Goal: Information Seeking & Learning: Learn about a topic

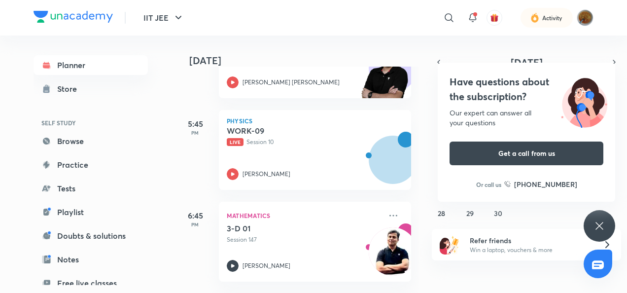
scroll to position [1545, 0]
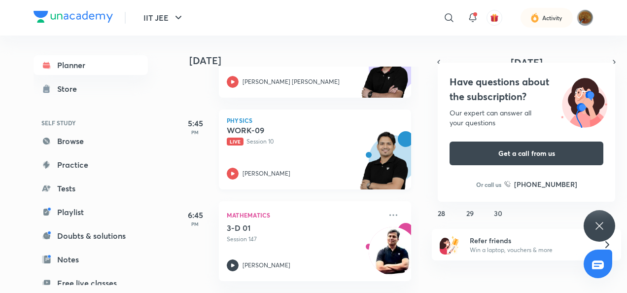
click at [231, 175] on icon at bounding box center [233, 173] width 12 height 12
click at [239, 169] on div "[PERSON_NAME]" at bounding box center [304, 173] width 155 height 12
click at [240, 171] on div "[PERSON_NAME]" at bounding box center [304, 173] width 155 height 12
click at [234, 170] on icon at bounding box center [233, 173] width 12 height 12
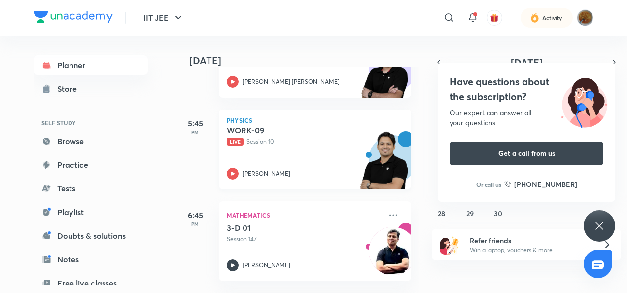
click at [234, 170] on icon at bounding box center [233, 173] width 12 height 12
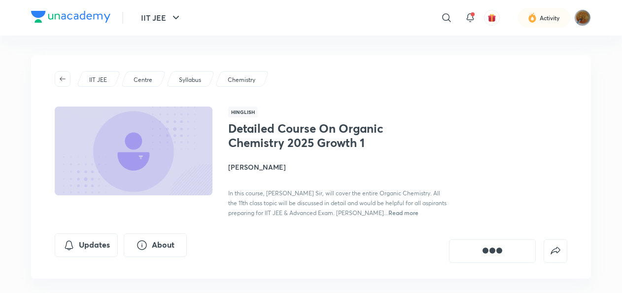
click at [95, 80] on p "IIT JEE" at bounding box center [98, 79] width 18 height 9
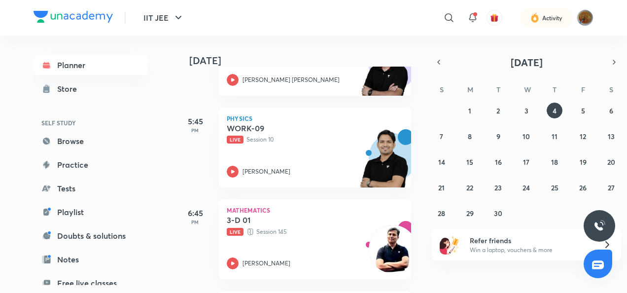
scroll to position [1545, 0]
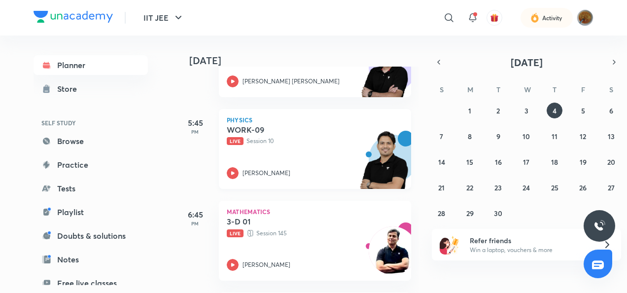
click at [233, 171] on icon at bounding box center [232, 172] width 3 height 3
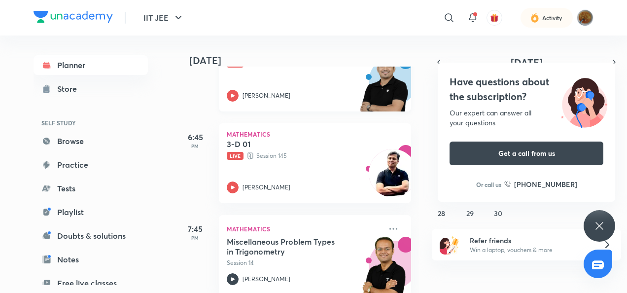
scroll to position [1640, 0]
